Goal: Task Accomplishment & Management: Manage account settings

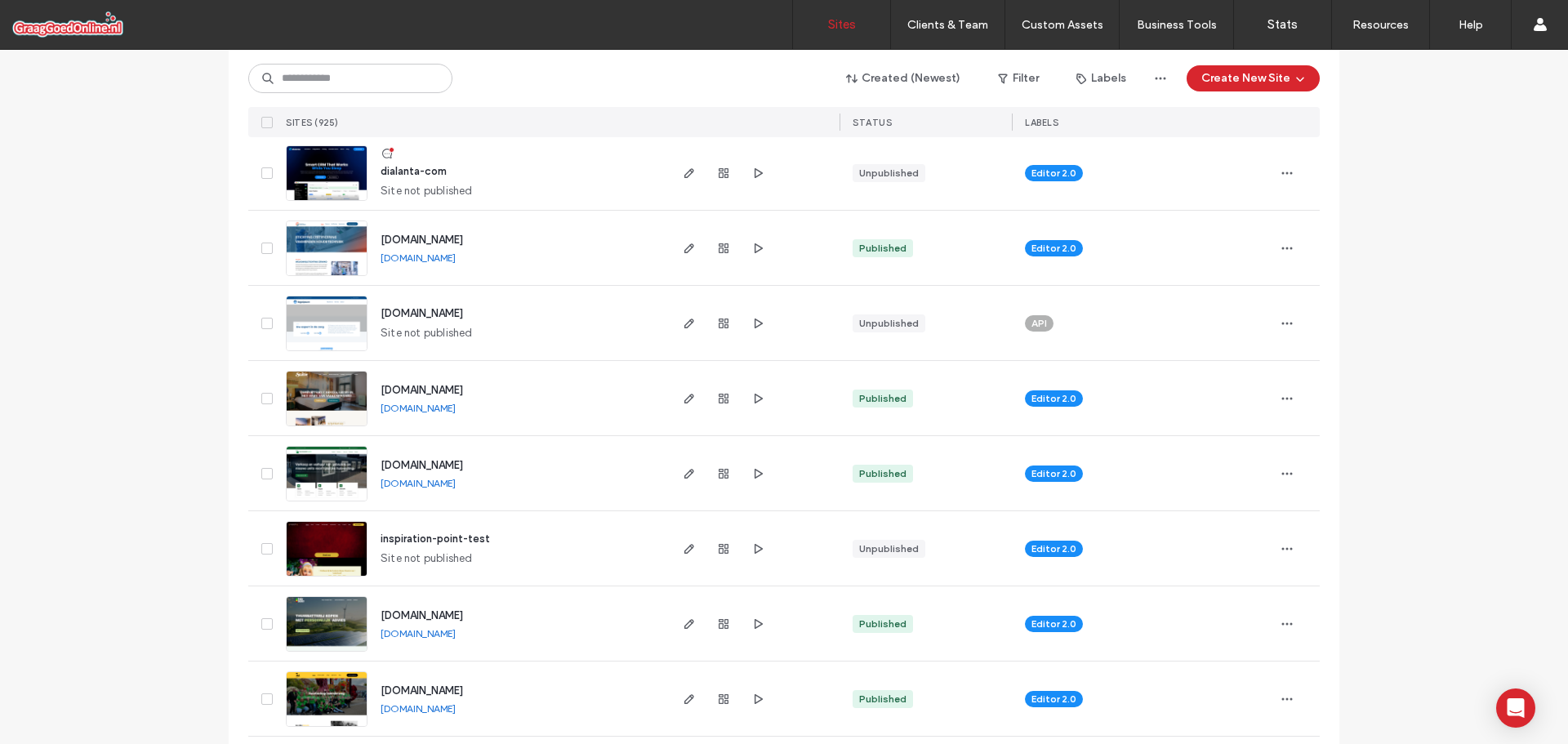
scroll to position [1634, 0]
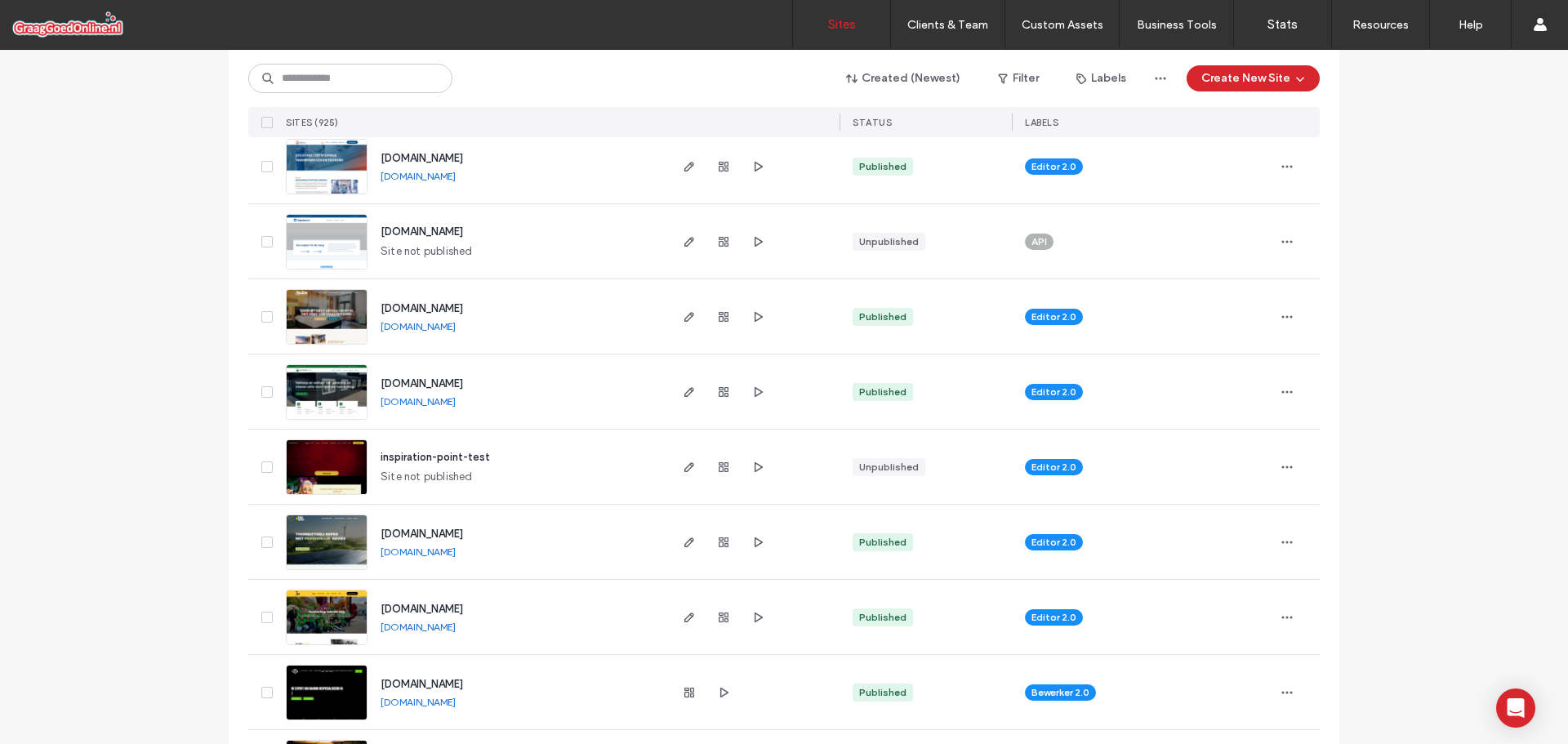
click at [440, 325] on link "www.hoteldestatie.nl" at bounding box center [418, 326] width 75 height 12
click at [683, 317] on icon "button" at bounding box center [690, 318] width 13 height 13
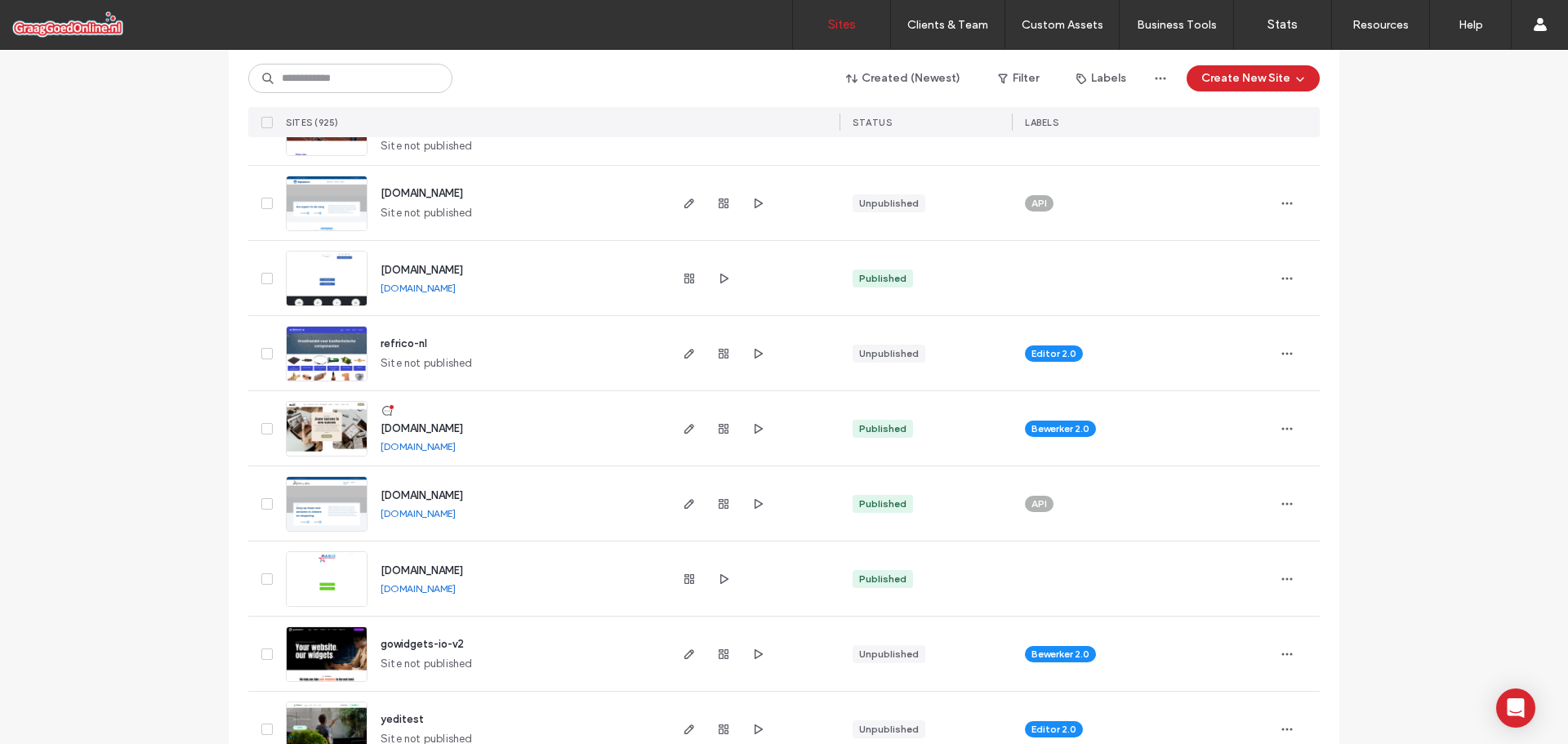
scroll to position [5288, 0]
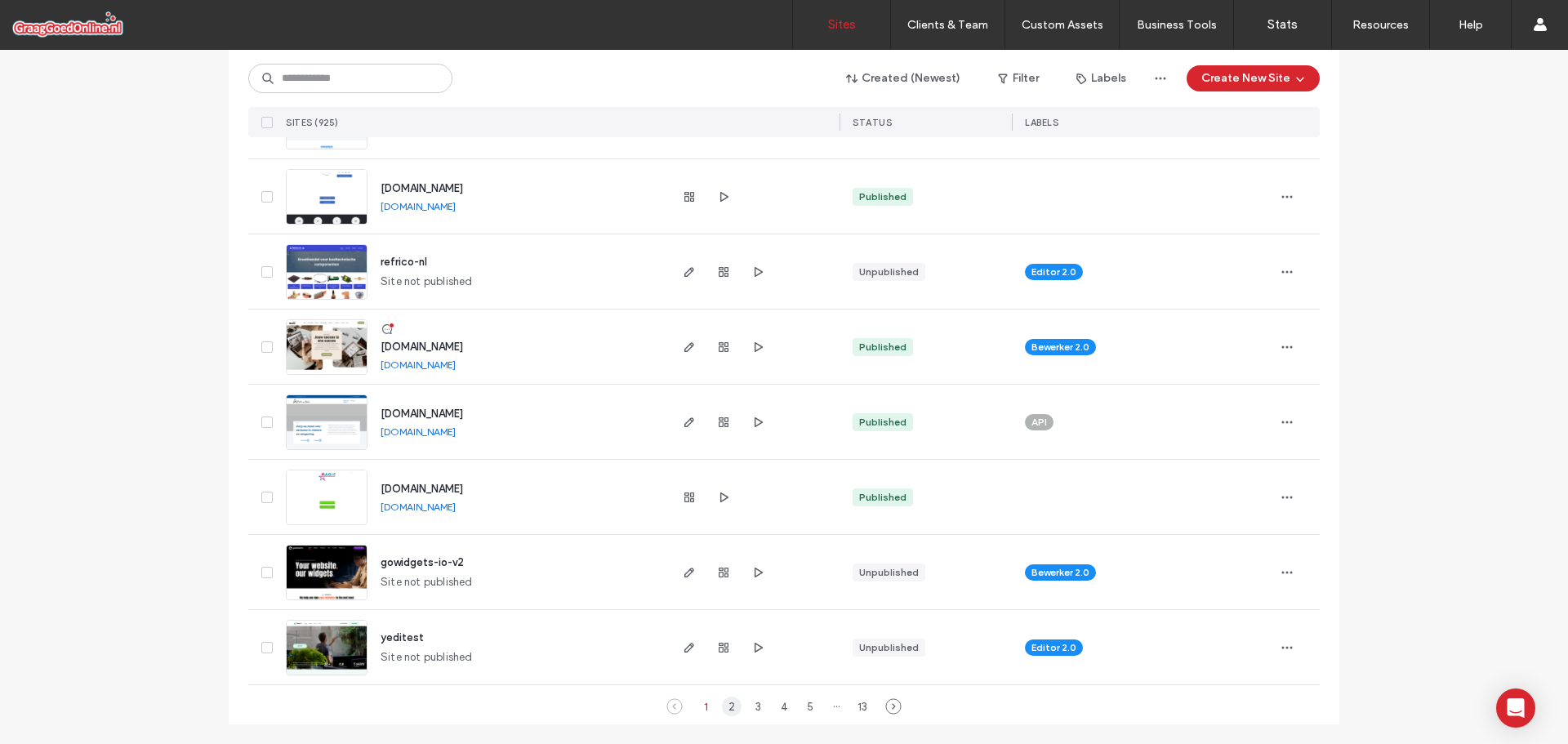
click at [722, 707] on div "2" at bounding box center [732, 707] width 20 height 20
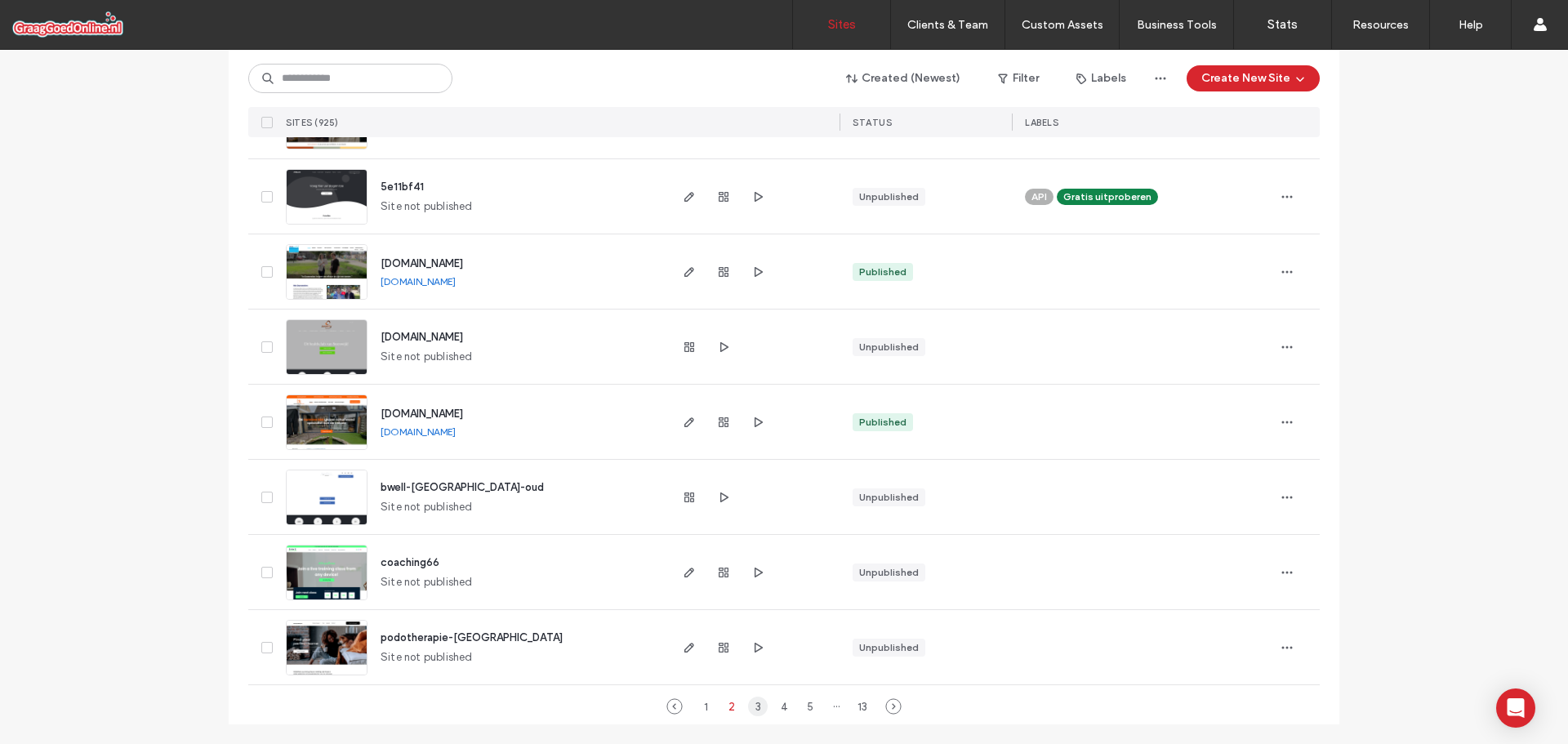
click at [748, 711] on div "3" at bounding box center [758, 707] width 20 height 20
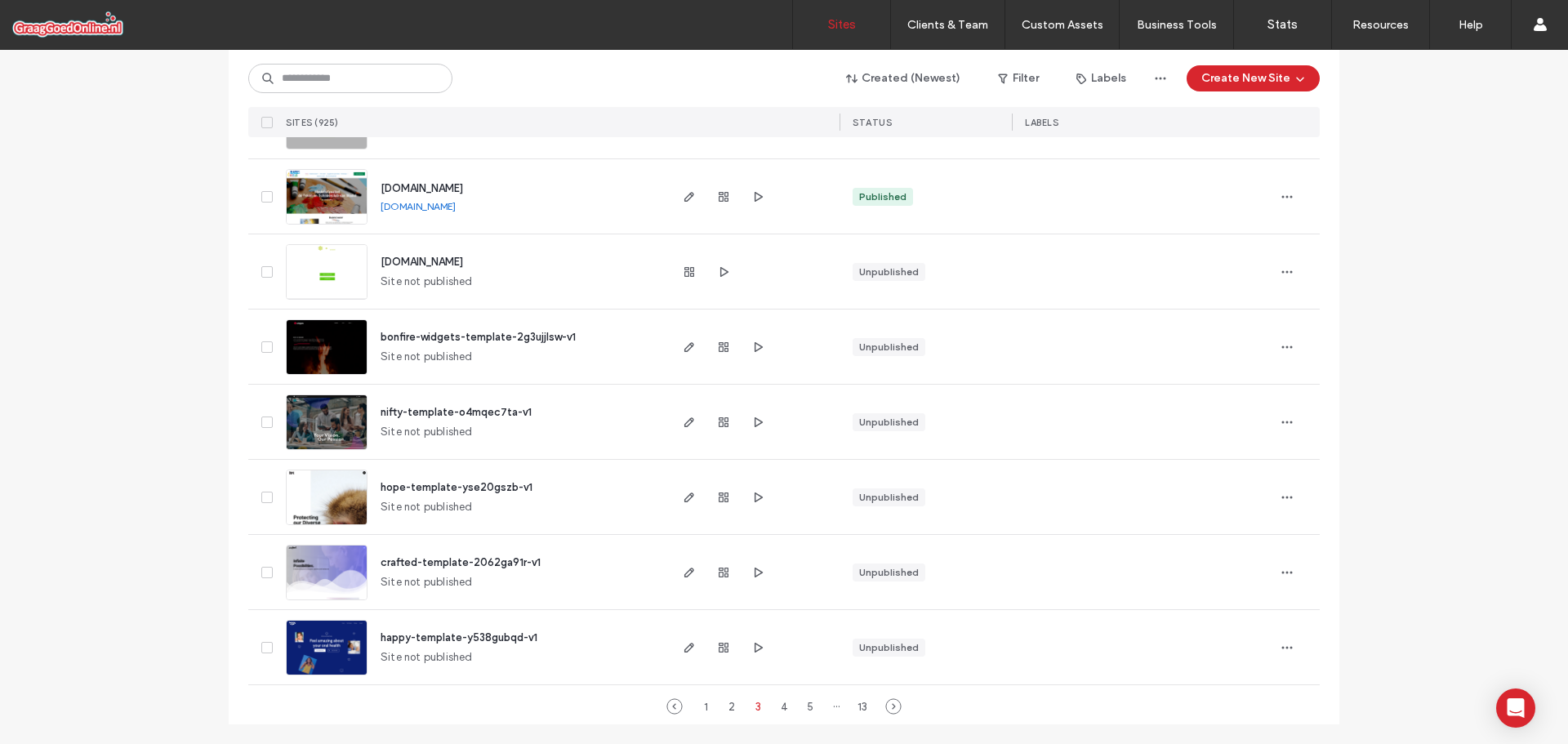
click at [410, 563] on span "crafted-template-2062ga91r-v1" at bounding box center [460, 562] width 160 height 12
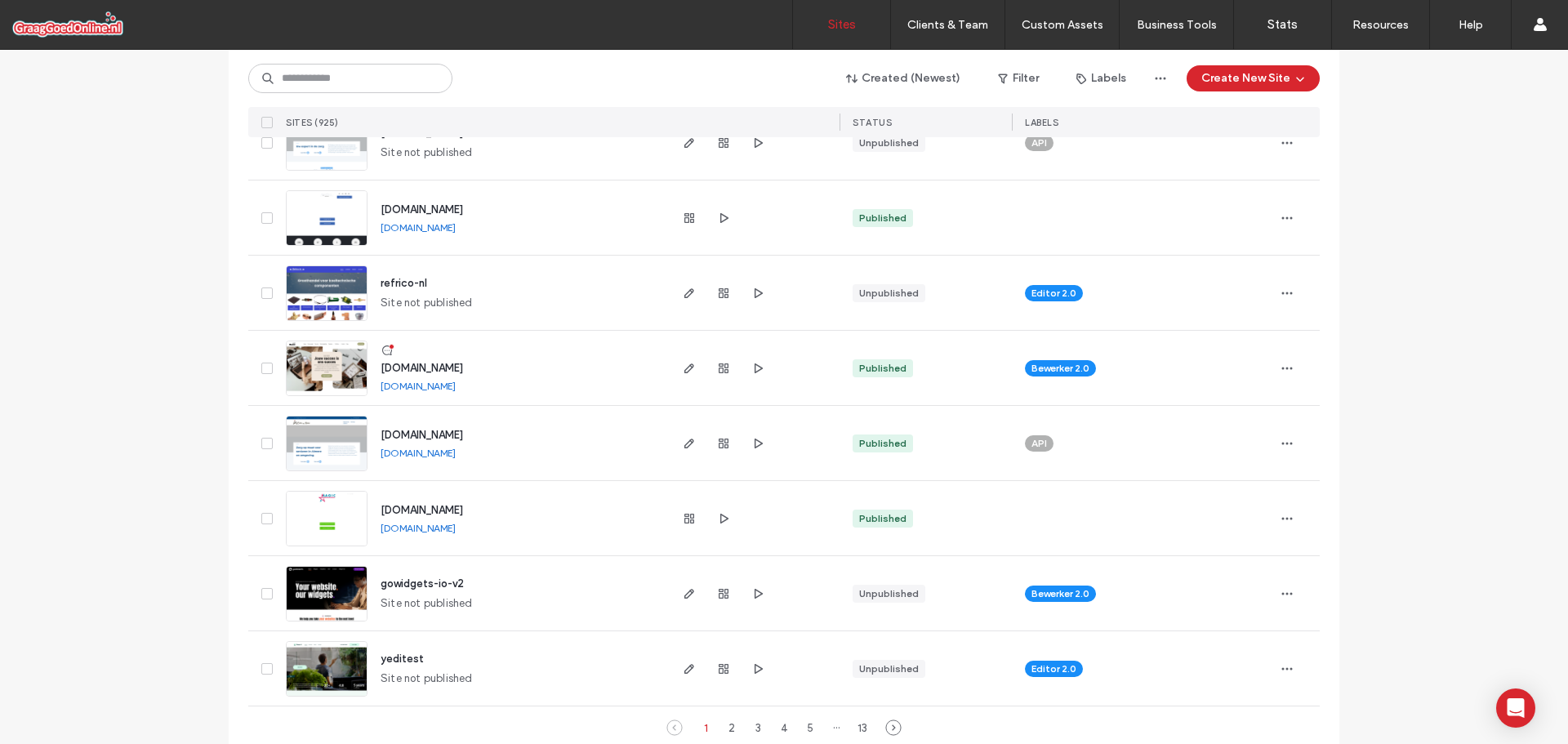
scroll to position [5288, 0]
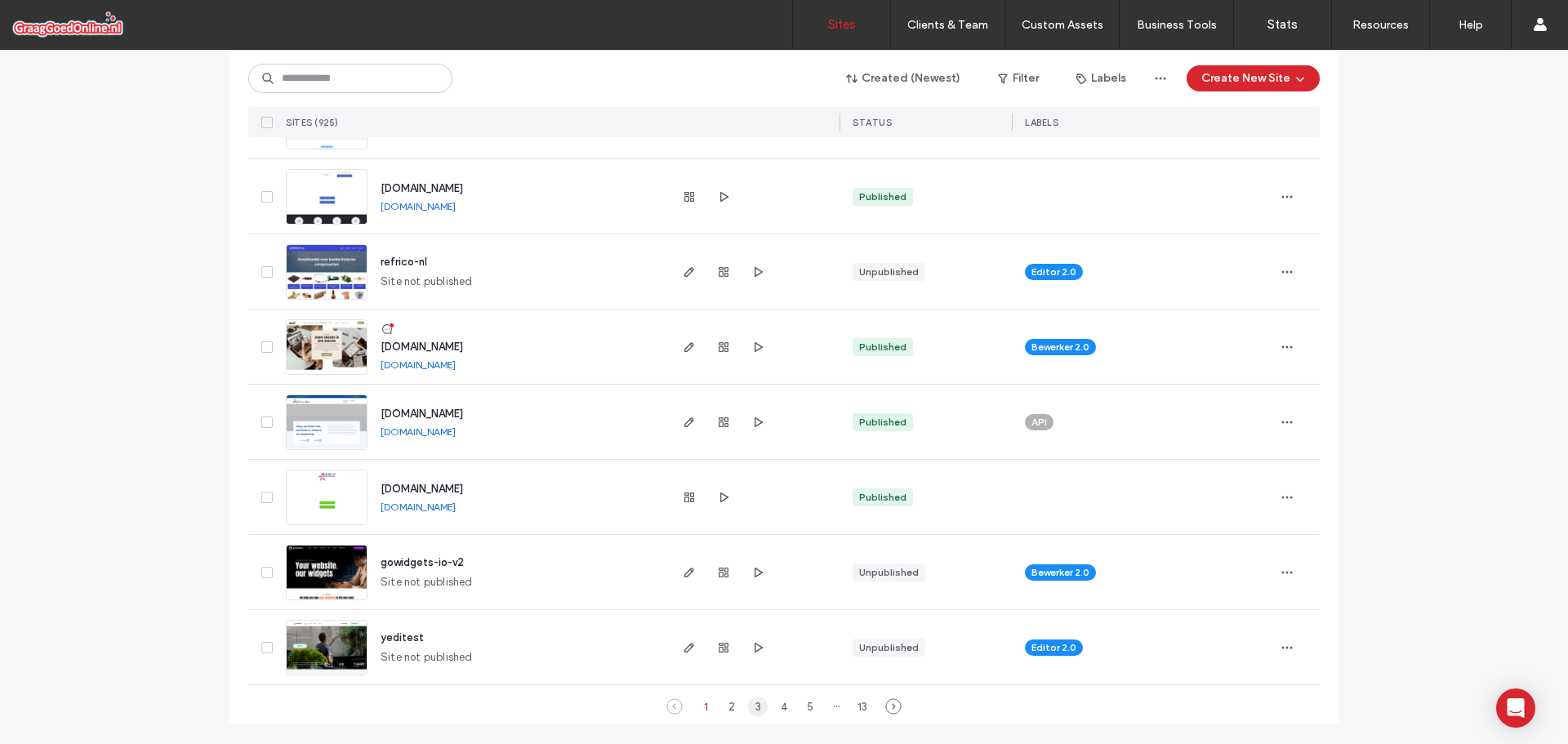
click at [753, 710] on div "3" at bounding box center [758, 707] width 20 height 20
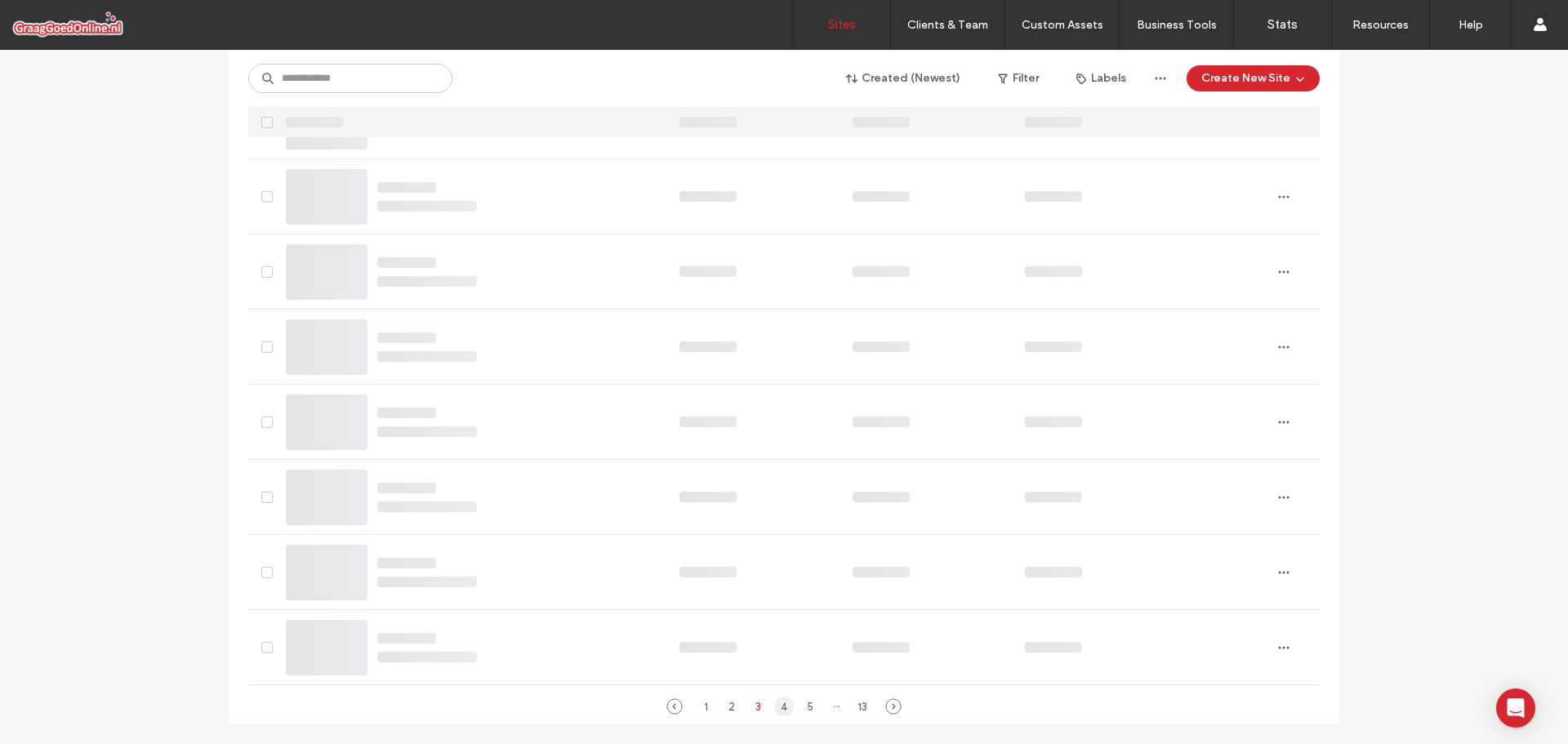
click at [782, 708] on div "4" at bounding box center [784, 707] width 20 height 20
click at [788, 708] on div "5" at bounding box center [798, 707] width 20 height 20
click at [807, 705] on div "6" at bounding box center [810, 707] width 20 height 20
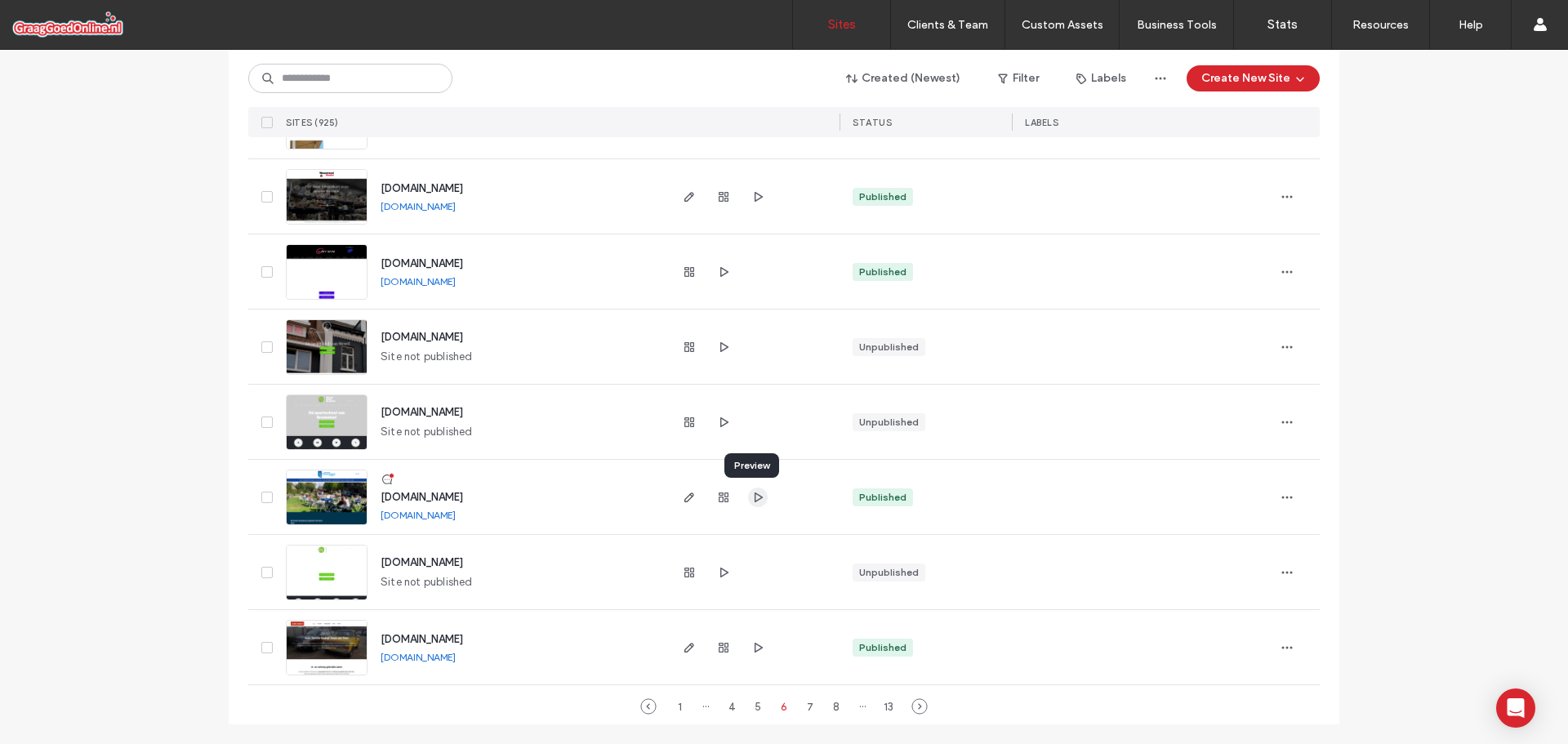
click at [757, 497] on icon "button" at bounding box center [758, 498] width 13 height 13
click at [681, 654] on span "button" at bounding box center [690, 648] width 20 height 20
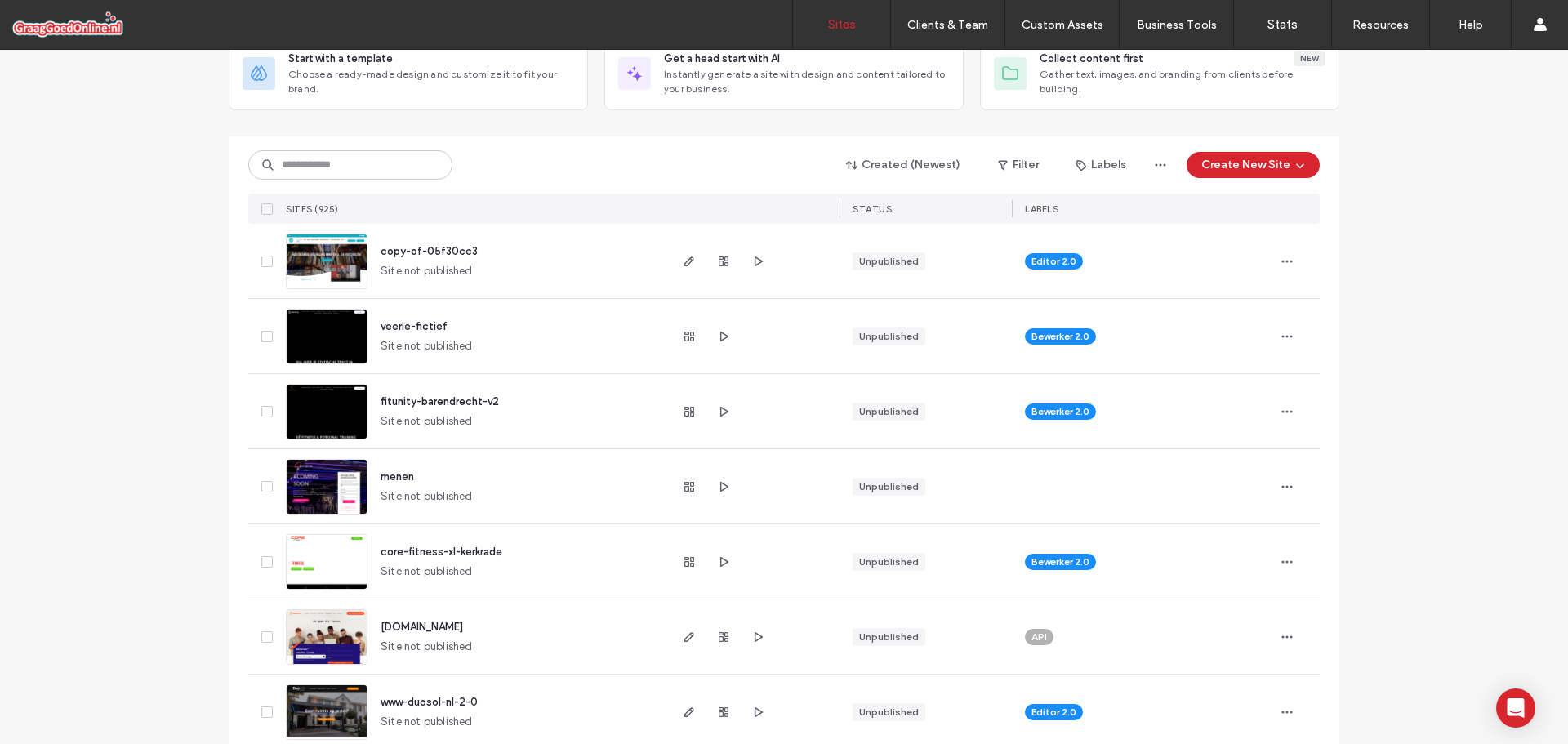
scroll to position [114, 0]
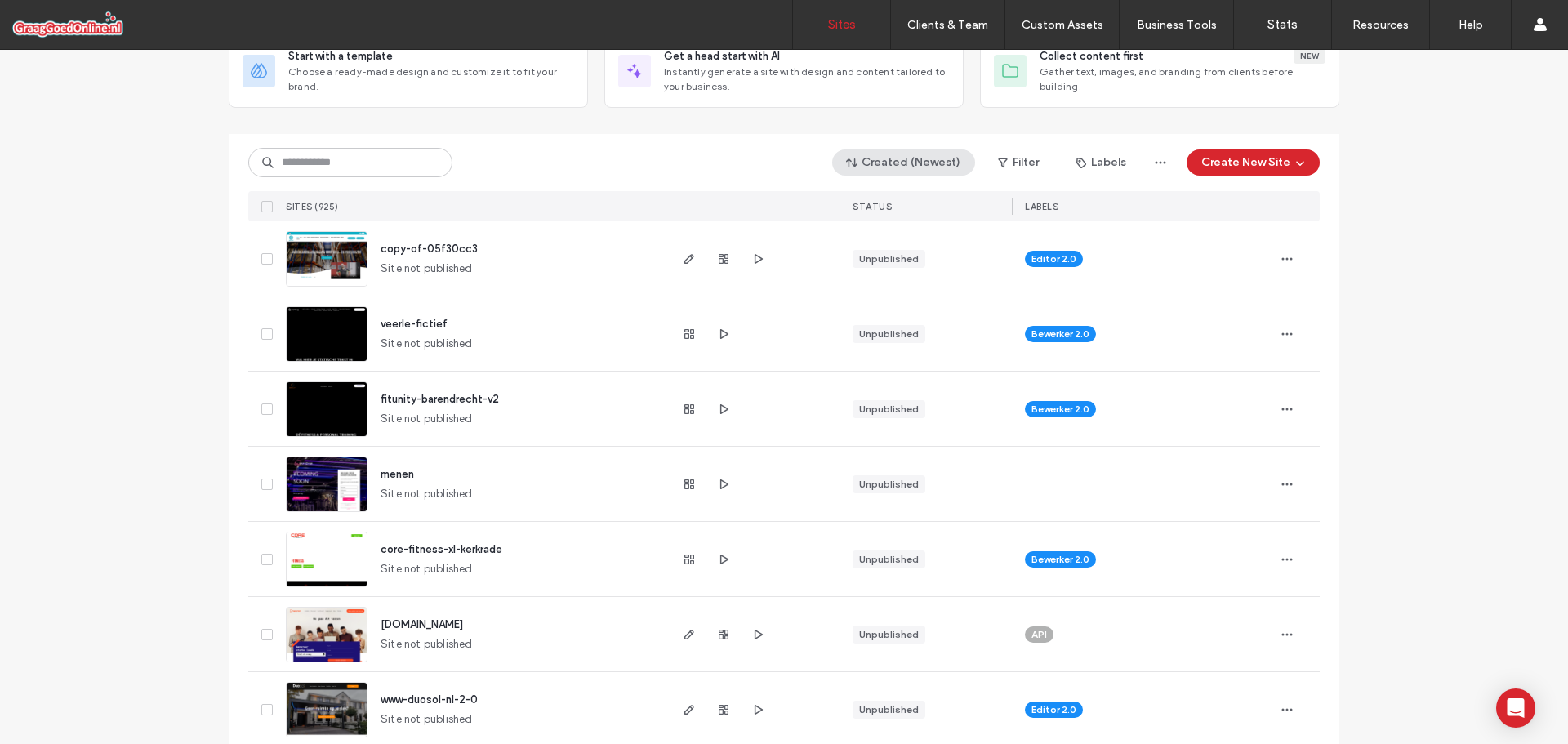
click at [882, 160] on button "Created (Newest)" at bounding box center [904, 162] width 143 height 26
click at [897, 231] on span "Published" at bounding box center [887, 229] width 48 height 17
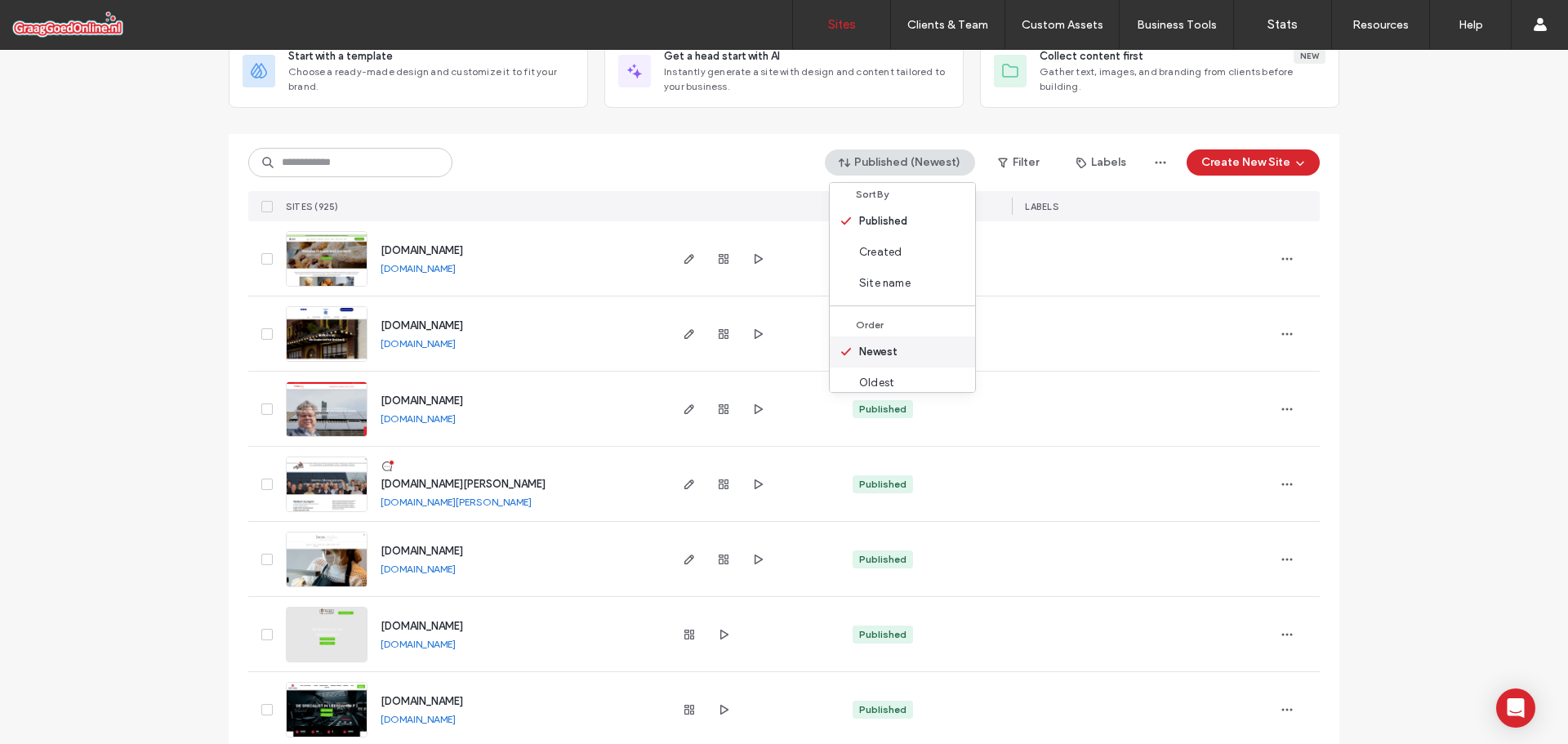
scroll to position [21, 0]
drag, startPoint x: 88, startPoint y: 253, endPoint x: 110, endPoint y: 245, distance: 23.4
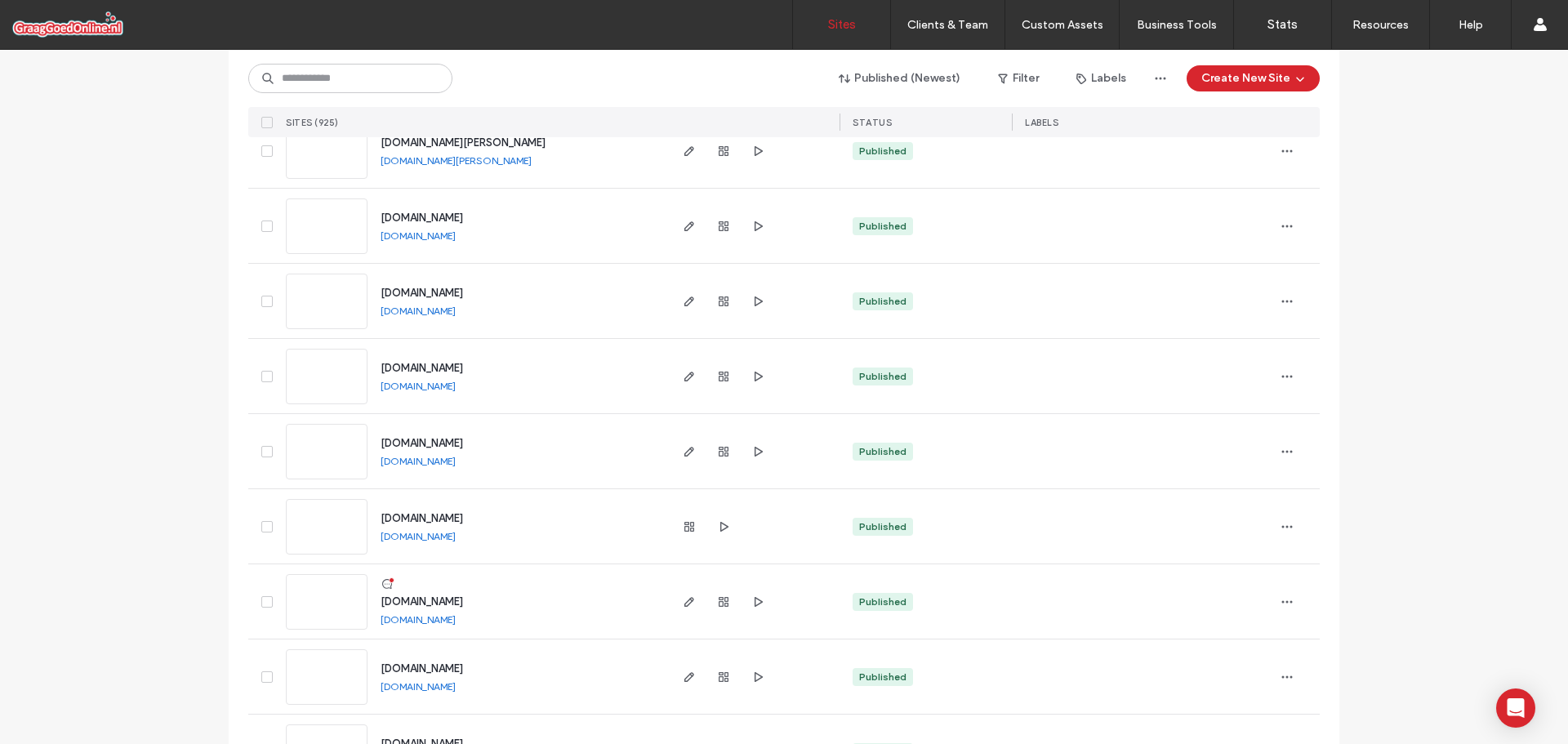
scroll to position [4225, 0]
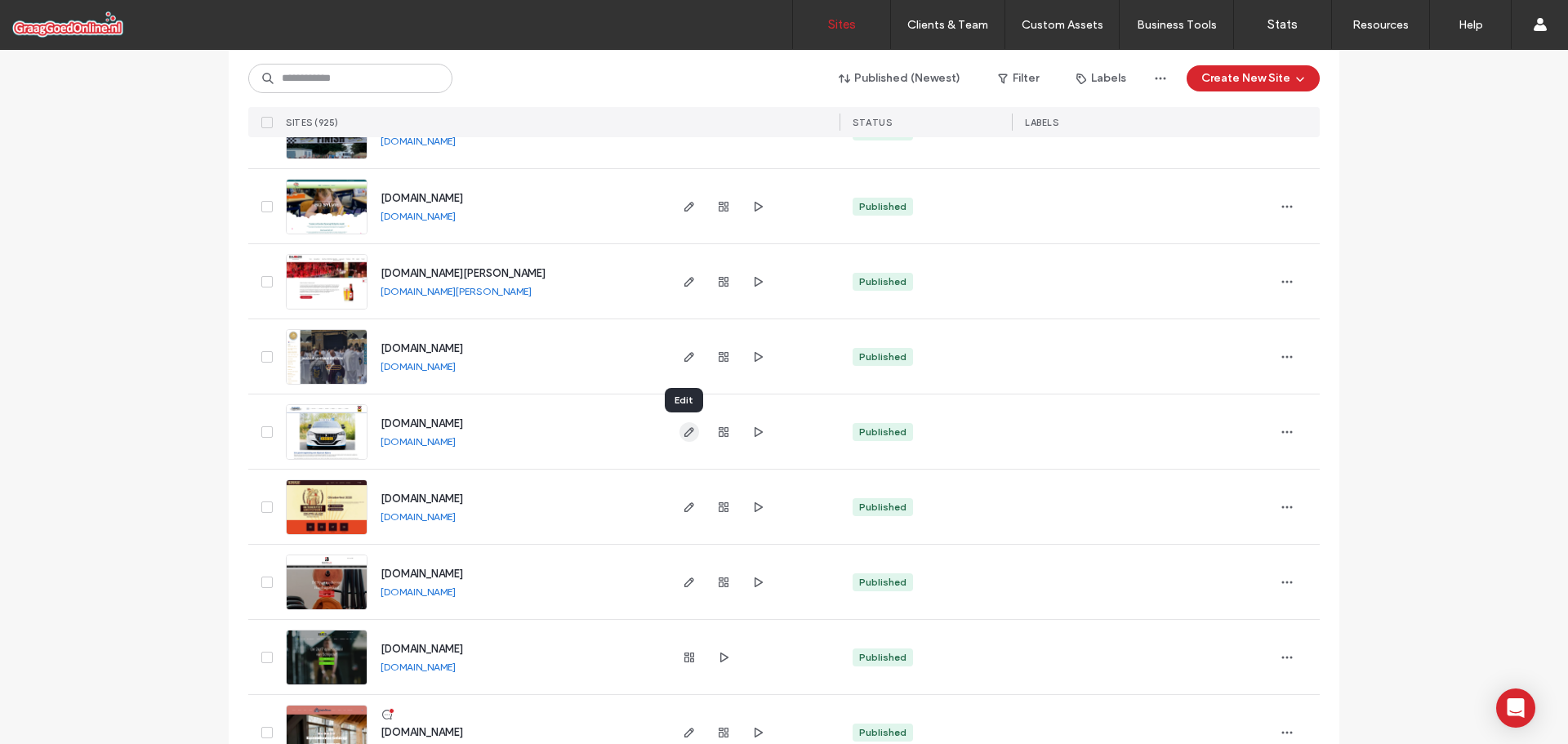
click at [688, 438] on icon "button" at bounding box center [690, 432] width 13 height 13
